Goal: Ask a question

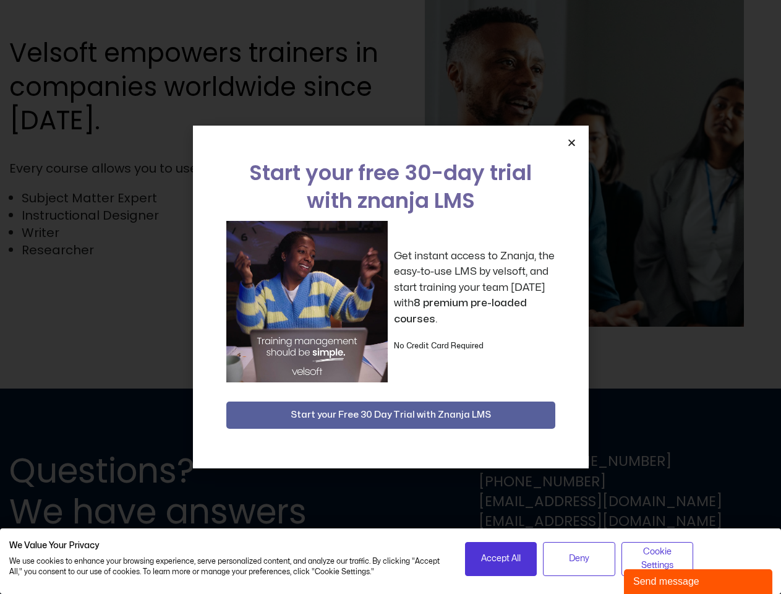
click at [390, 297] on div "Get instant access to Znanja, the easy-to-use LMS by velsoft, and start trainin…" at bounding box center [390, 301] width 329 height 161
click at [571, 142] on icon "Close" at bounding box center [571, 142] width 9 height 9
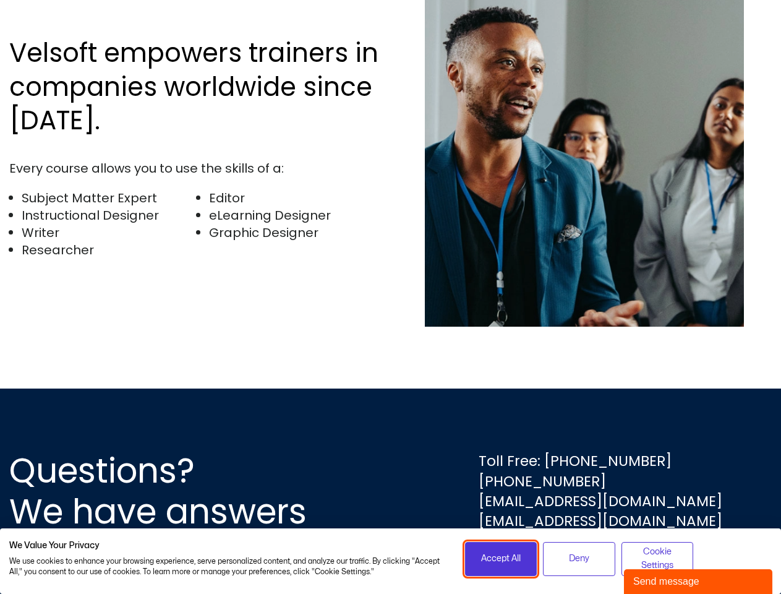
click at [501, 558] on span "Accept All" at bounding box center [501, 559] width 40 height 14
click at [579, 558] on div "Questions? We have answers Toll Free: [PHONE_NUMBER] [PHONE_NUMBER] [EMAIL_ADDR…" at bounding box center [390, 490] width 781 height 205
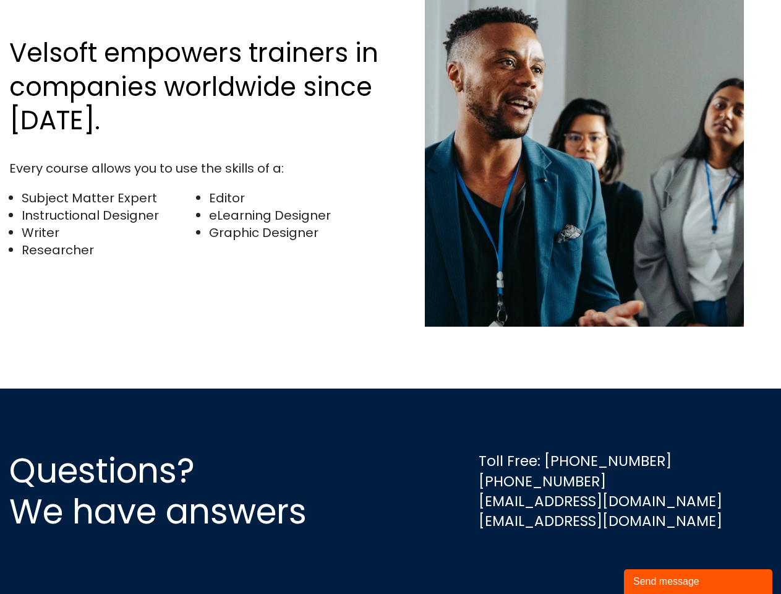
click at [657, 558] on div "Questions? We have answers Toll Free: [PHONE_NUMBER] [PHONE_NUMBER] [EMAIL_ADDR…" at bounding box center [390, 490] width 781 height 205
click at [698, 581] on div "Send message" at bounding box center [698, 581] width 130 height 15
